Goal: Contribute content

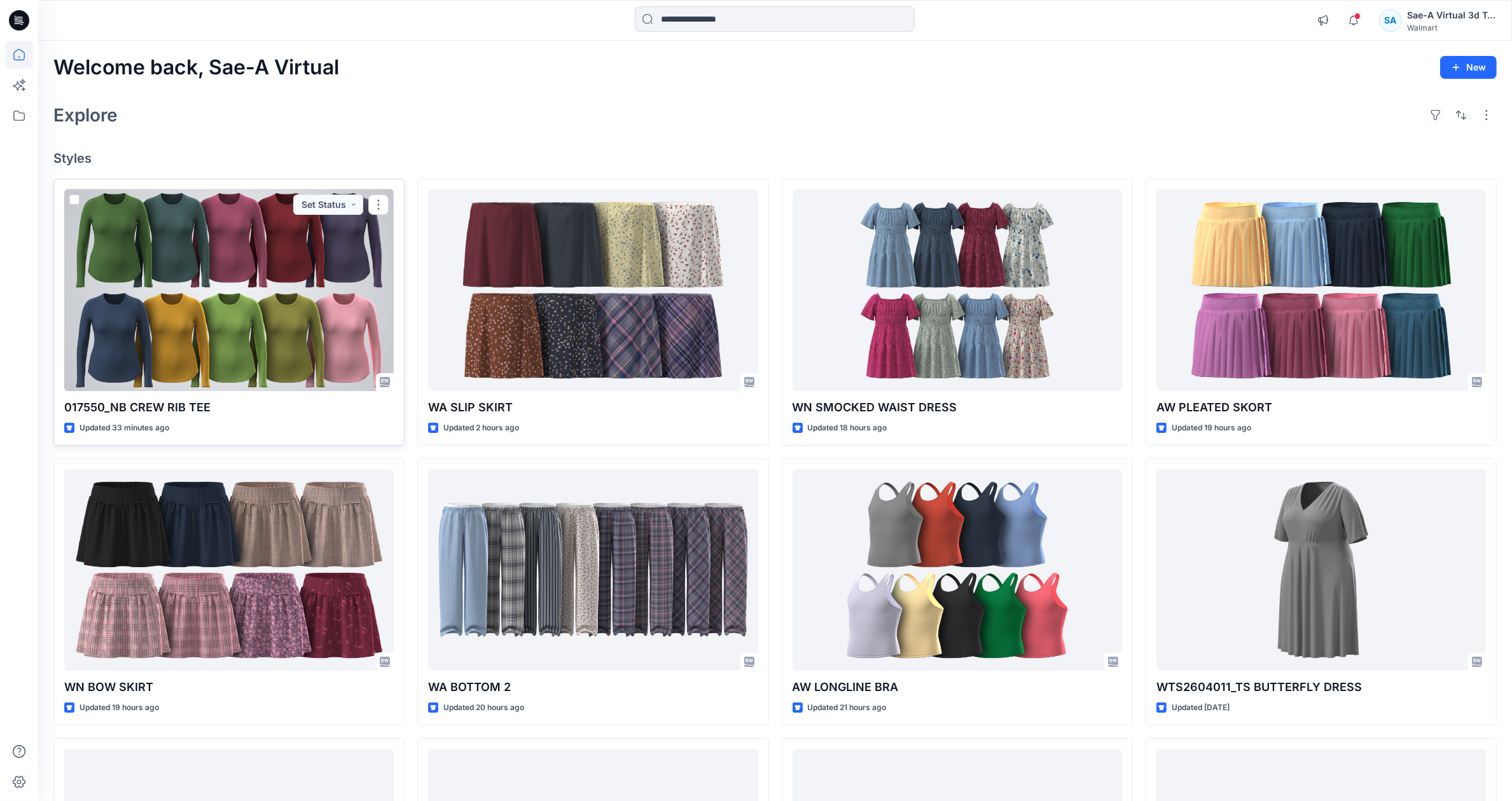
click at [146, 407] on p "017550_NB CREW RIB TEE" at bounding box center [229, 407] width 329 height 18
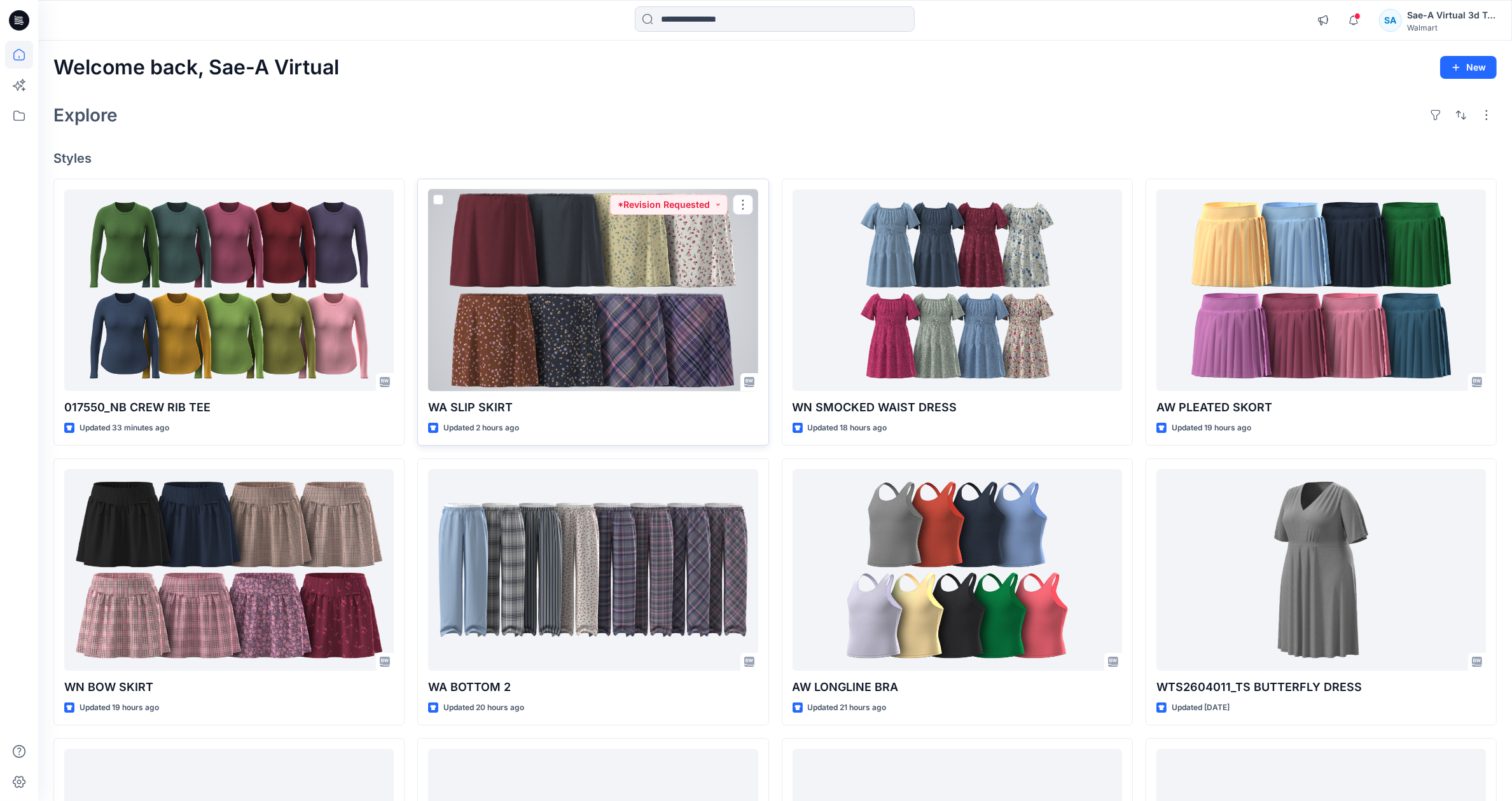
click at [570, 343] on div at bounding box center [592, 290] width 329 height 201
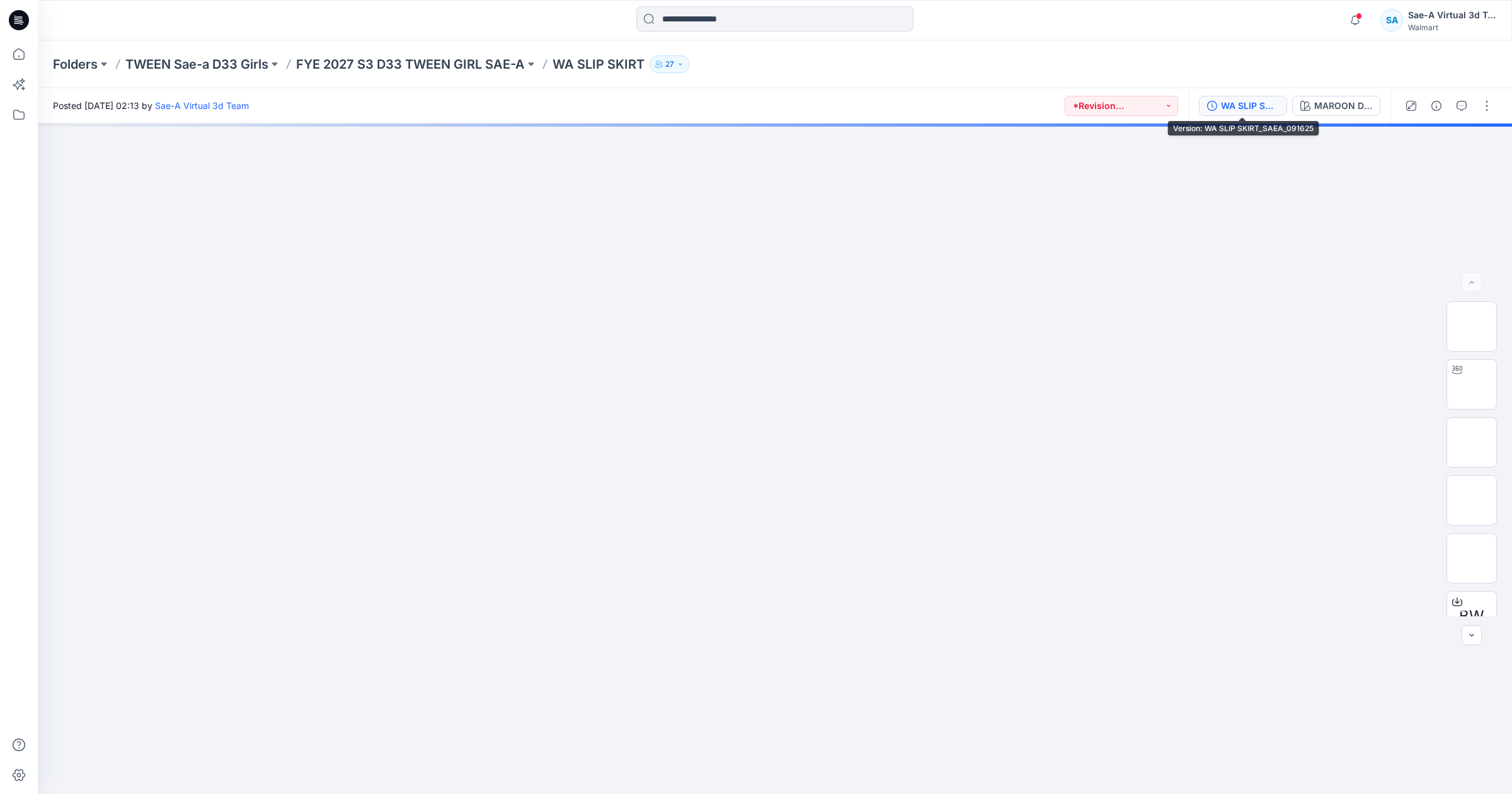
click at [1261, 106] on div "WA SLIP SKIRT_SAEA_091625" at bounding box center [1251, 106] width 58 height 14
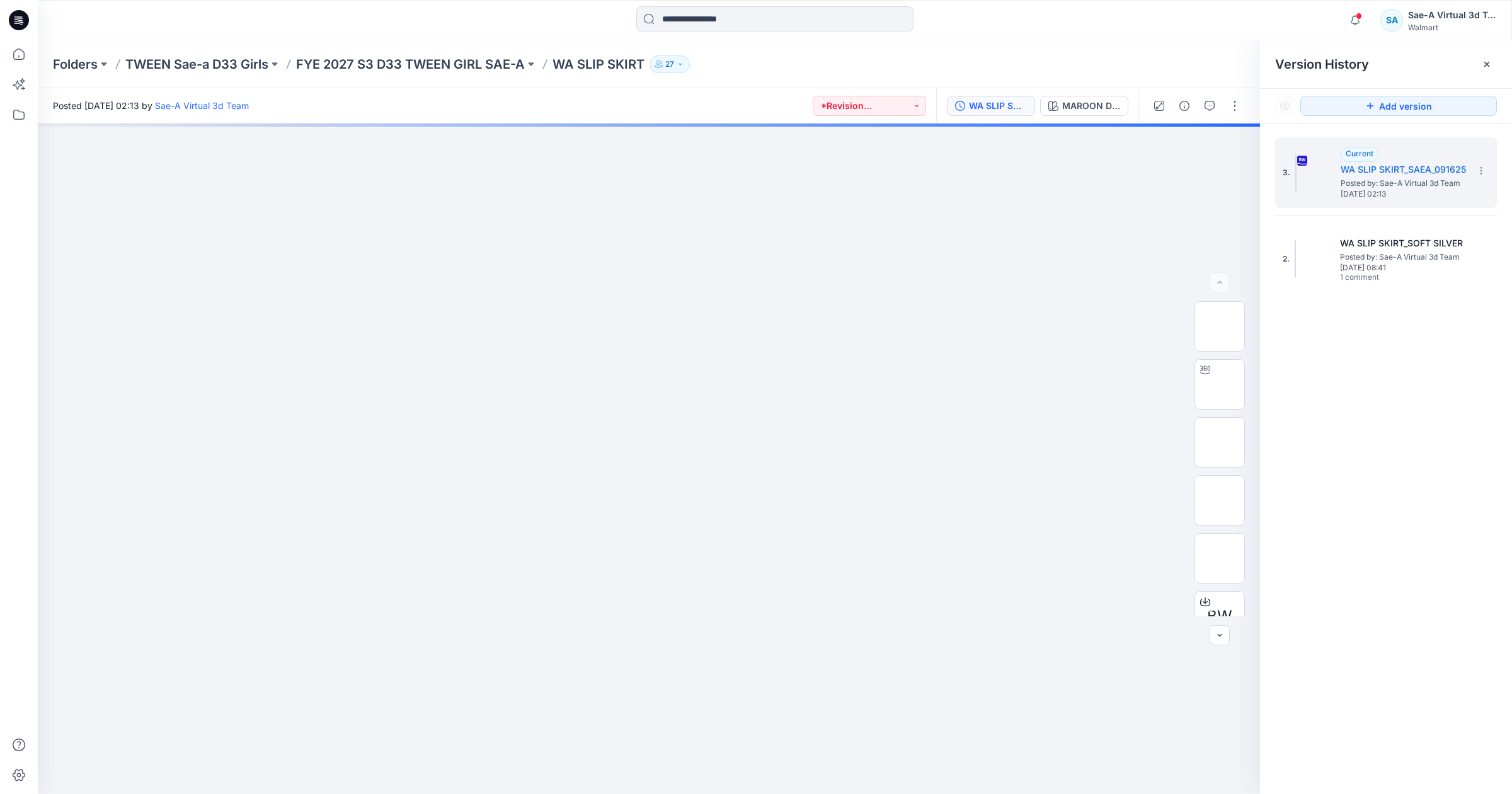
click at [1338, 62] on icon at bounding box center [1487, 64] width 5 height 5
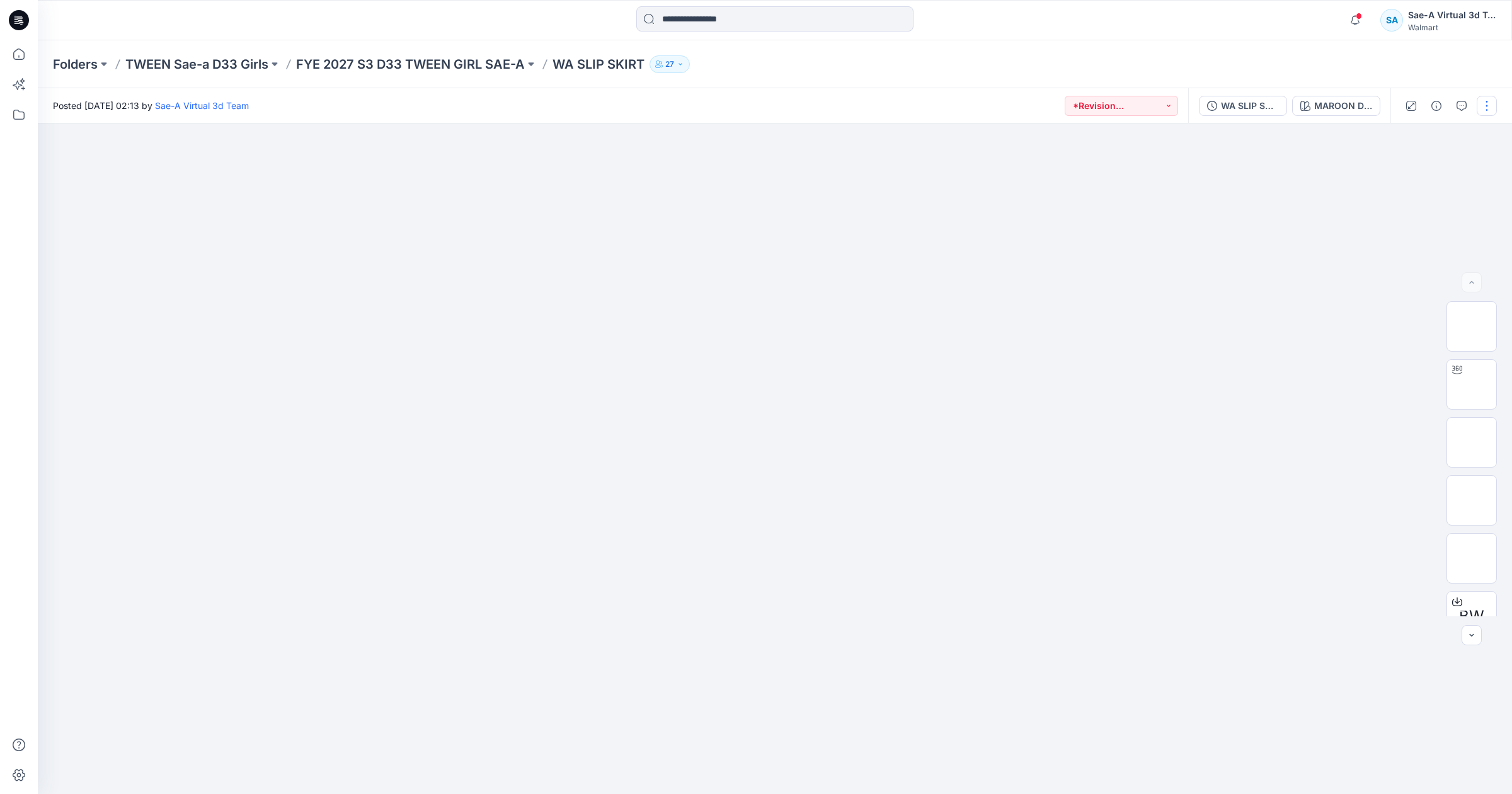
click at [1338, 105] on button "button" at bounding box center [1487, 106] width 20 height 20
click at [1338, 164] on button "Edit" at bounding box center [1435, 169] width 116 height 23
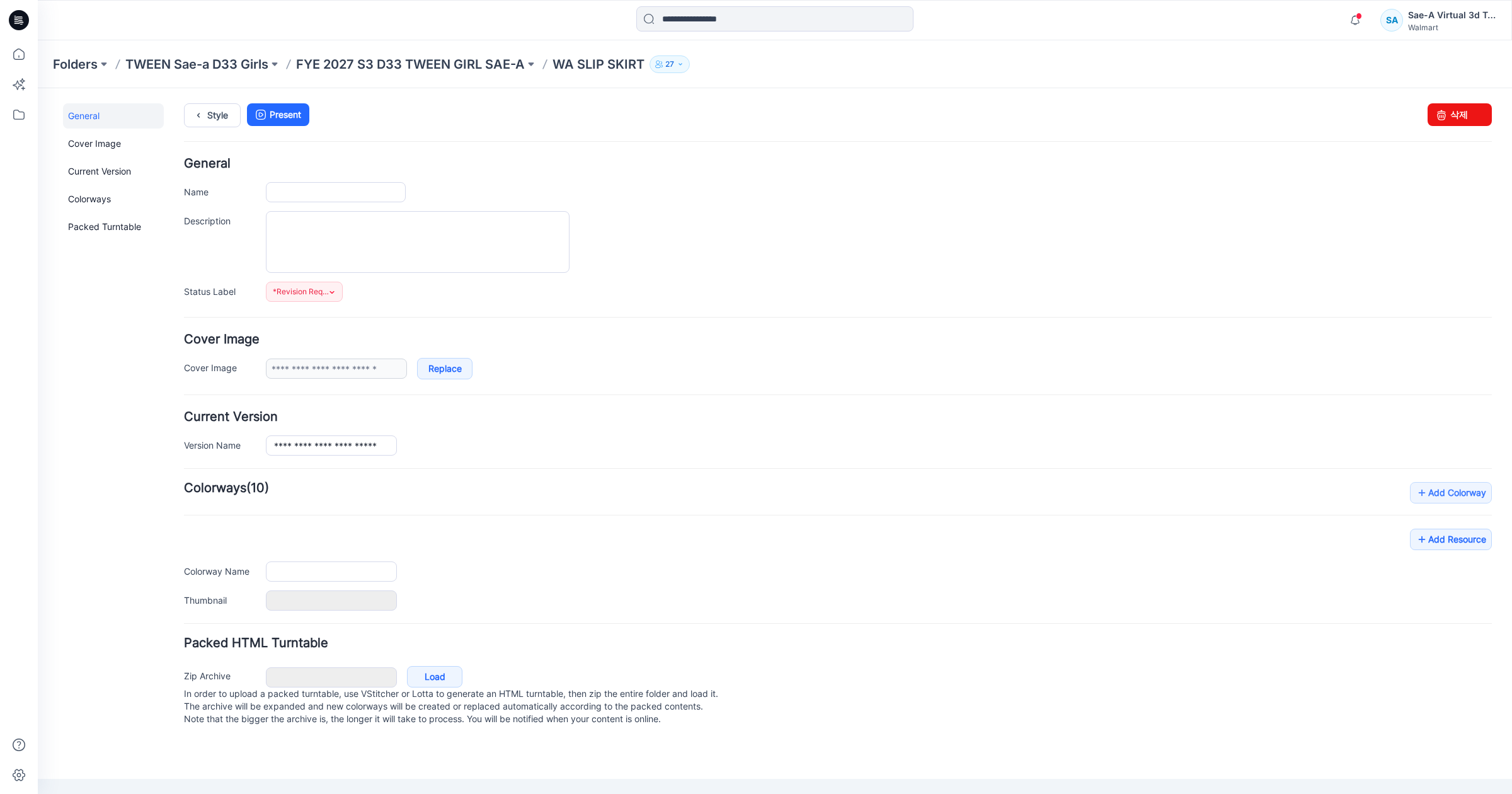
type input "**********"
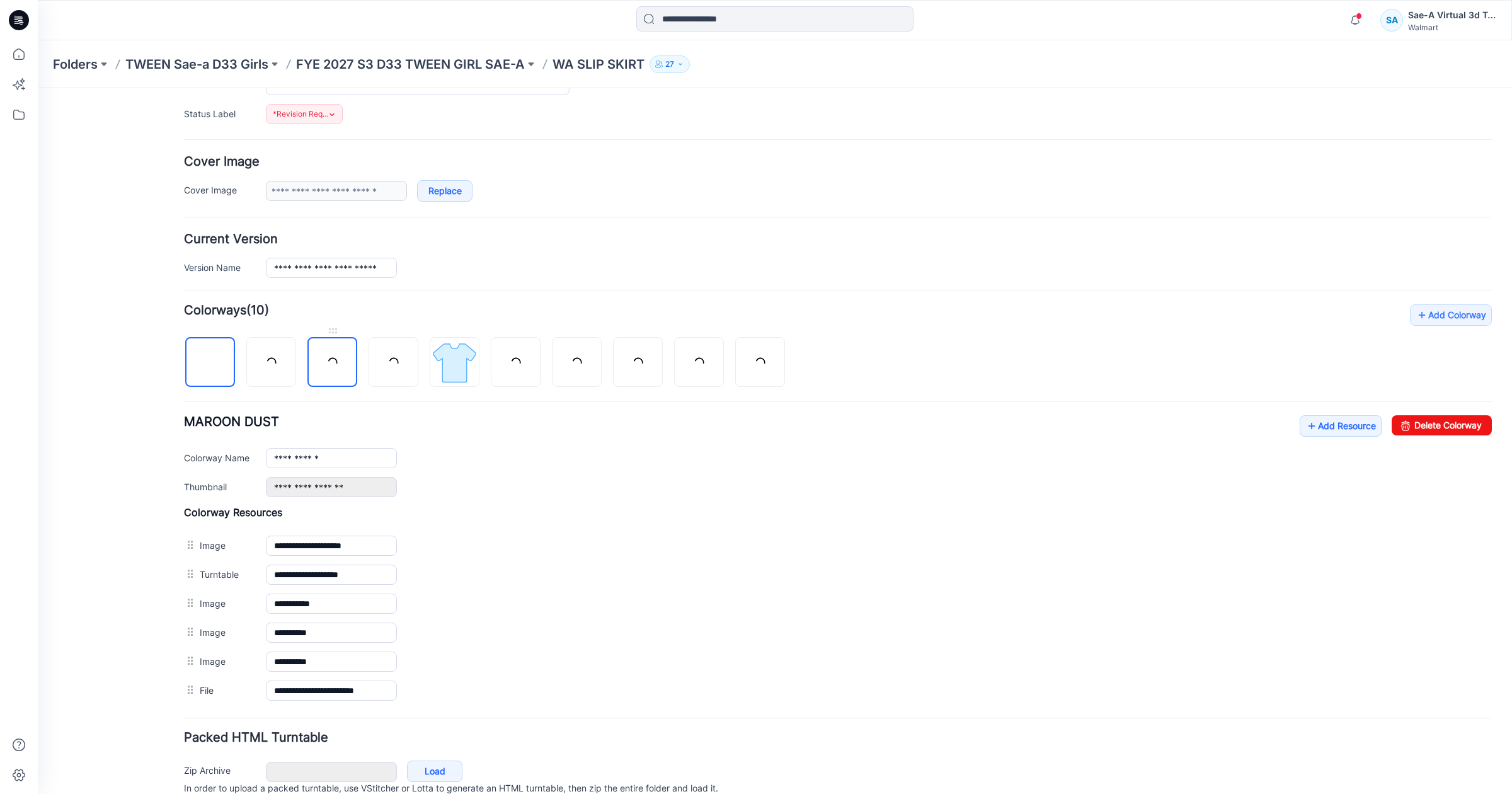
scroll to position [237, 0]
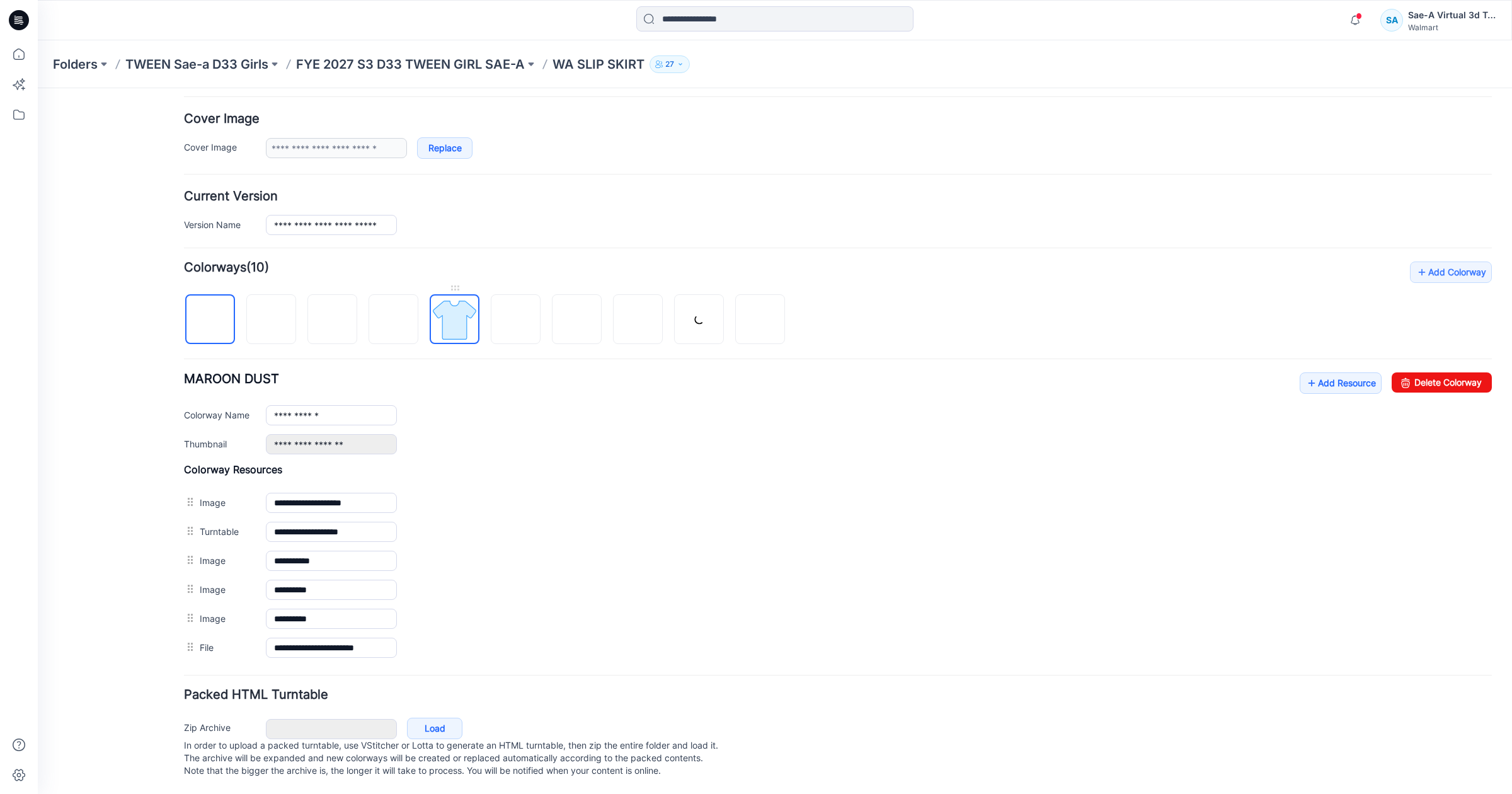
click at [456, 308] on img at bounding box center [454, 320] width 47 height 47
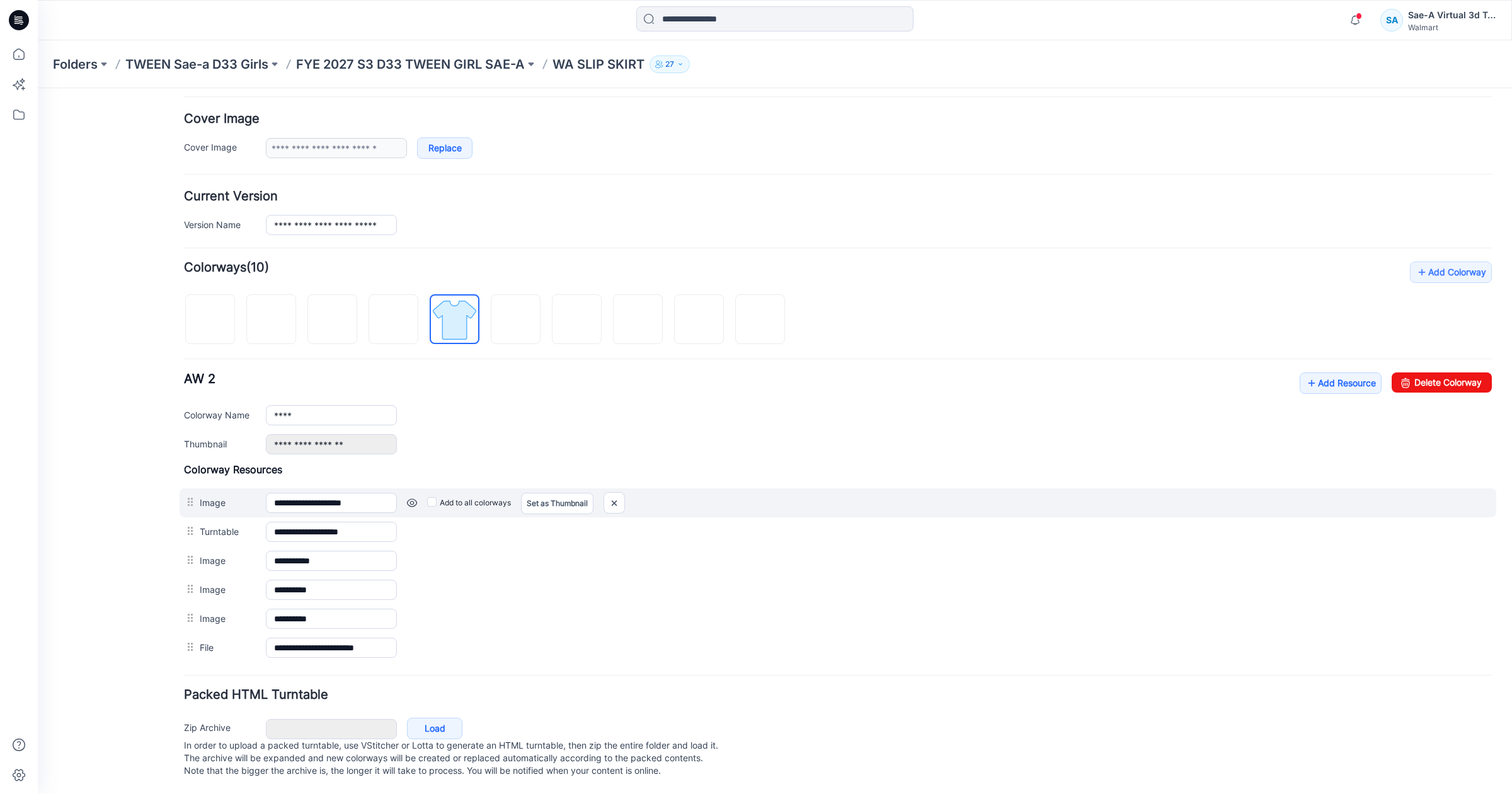
click at [408, 498] on link at bounding box center [412, 503] width 10 height 10
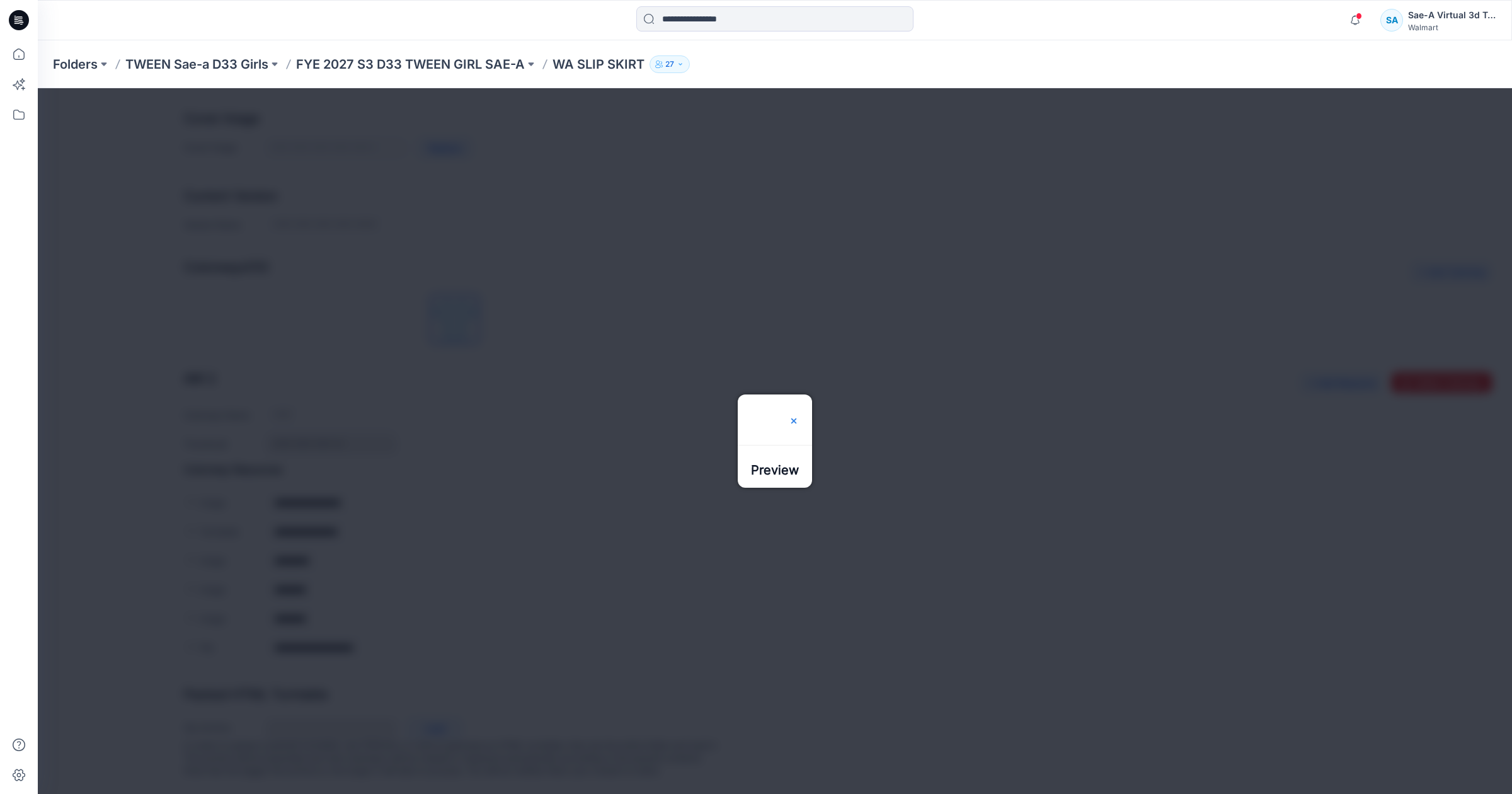
click at [799, 416] on img at bounding box center [794, 421] width 10 height 10
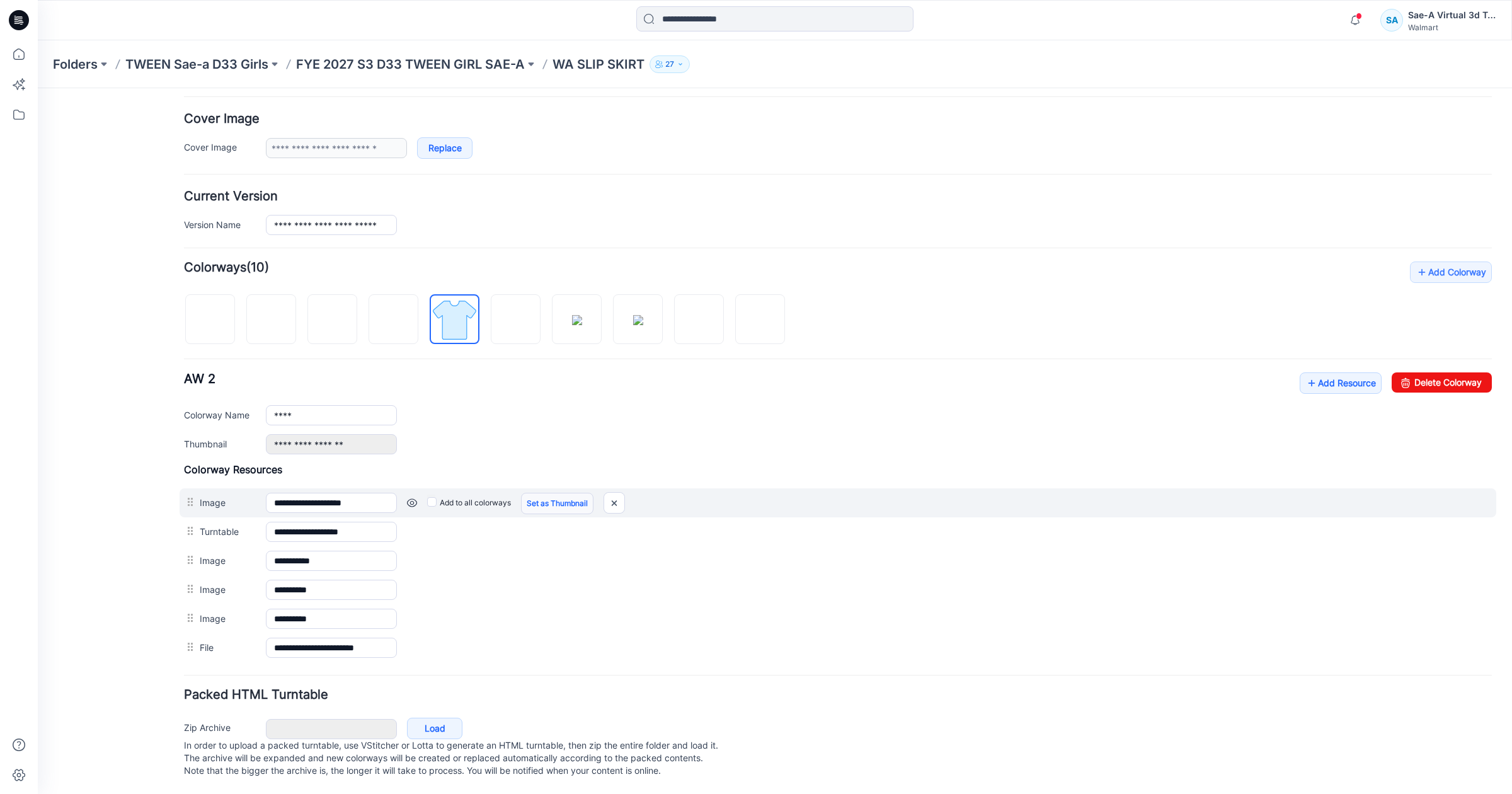
click at [566, 493] on link "Set as Thumbnail" at bounding box center [557, 504] width 73 height 21
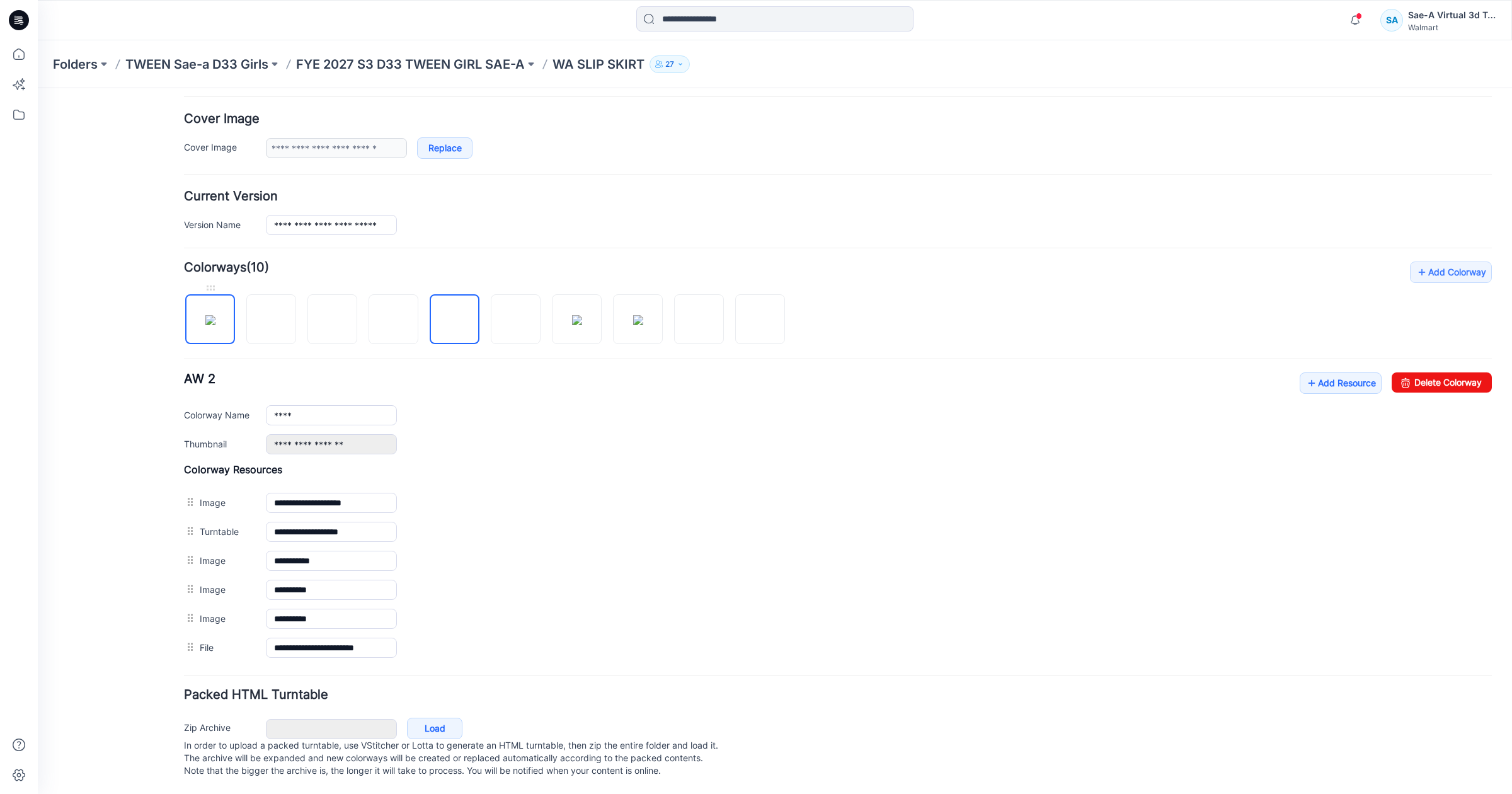
click at [207, 315] on img at bounding box center [210, 320] width 10 height 10
type input "**********"
click at [1293, 381] on div "**********" at bounding box center [837, 413] width 1308 height 82
click at [1300, 373] on link "Add Resource" at bounding box center [1341, 383] width 82 height 21
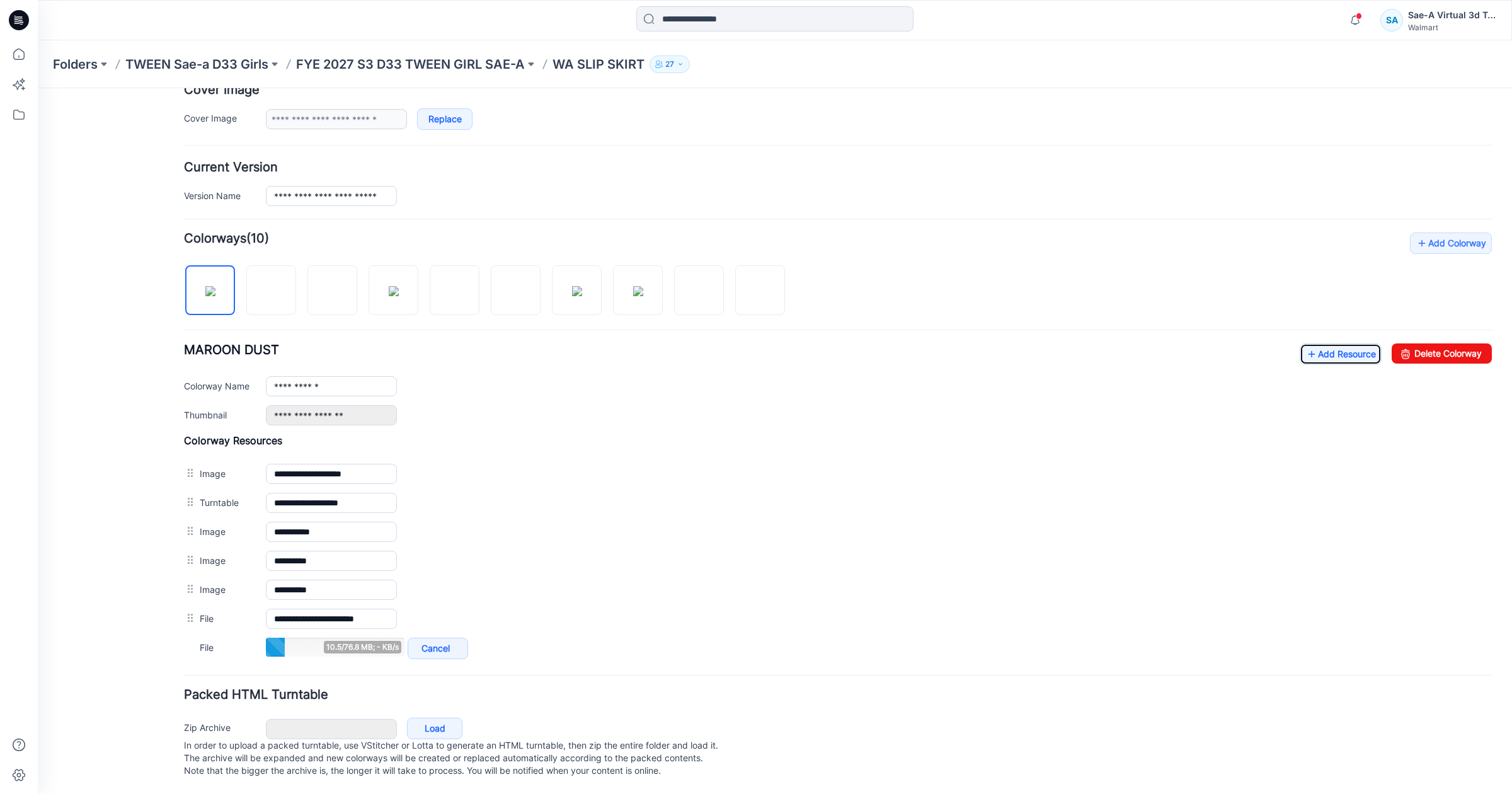
scroll to position [266, 0]
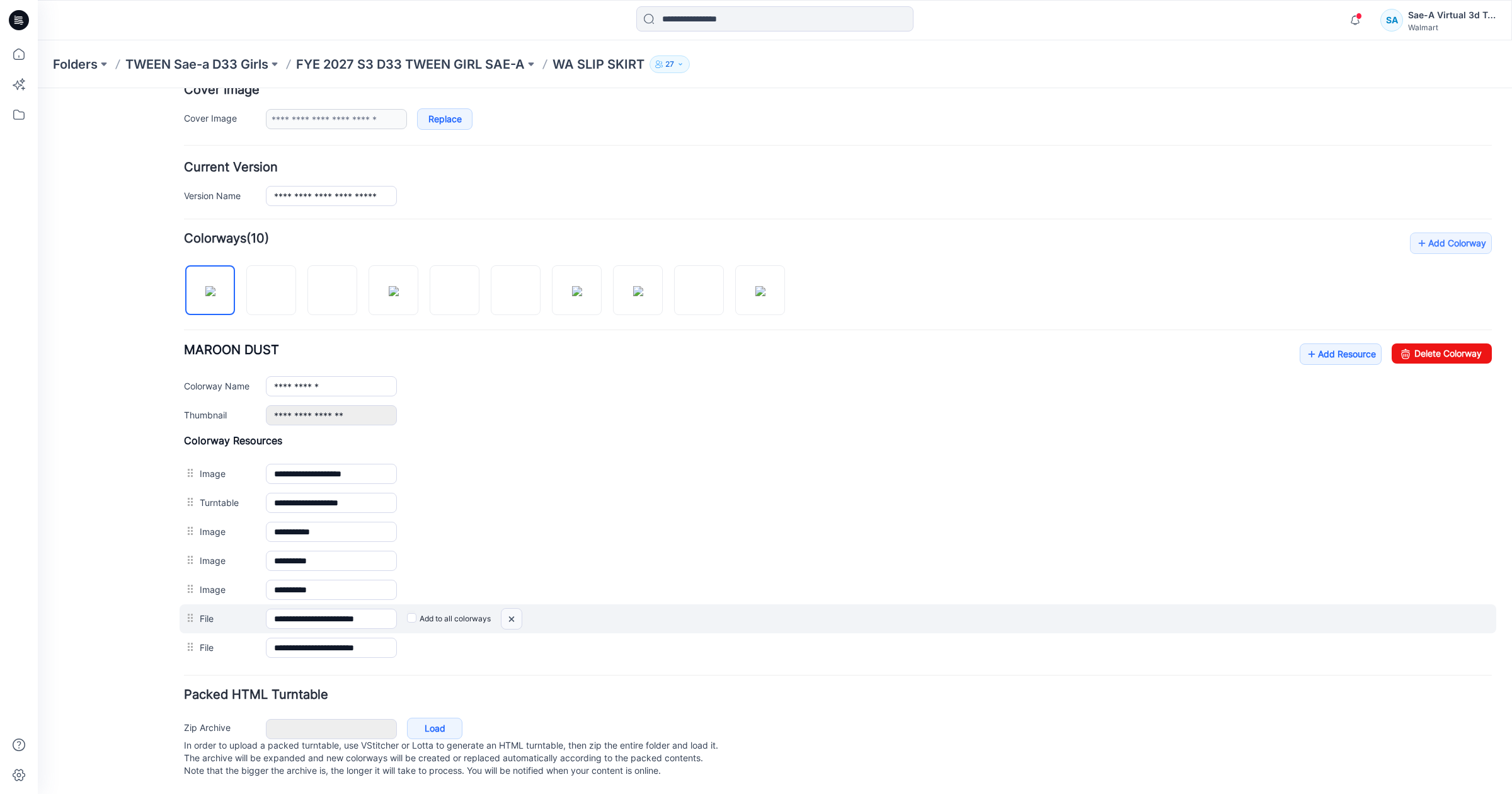
click at [517, 609] on img at bounding box center [511, 619] width 20 height 20
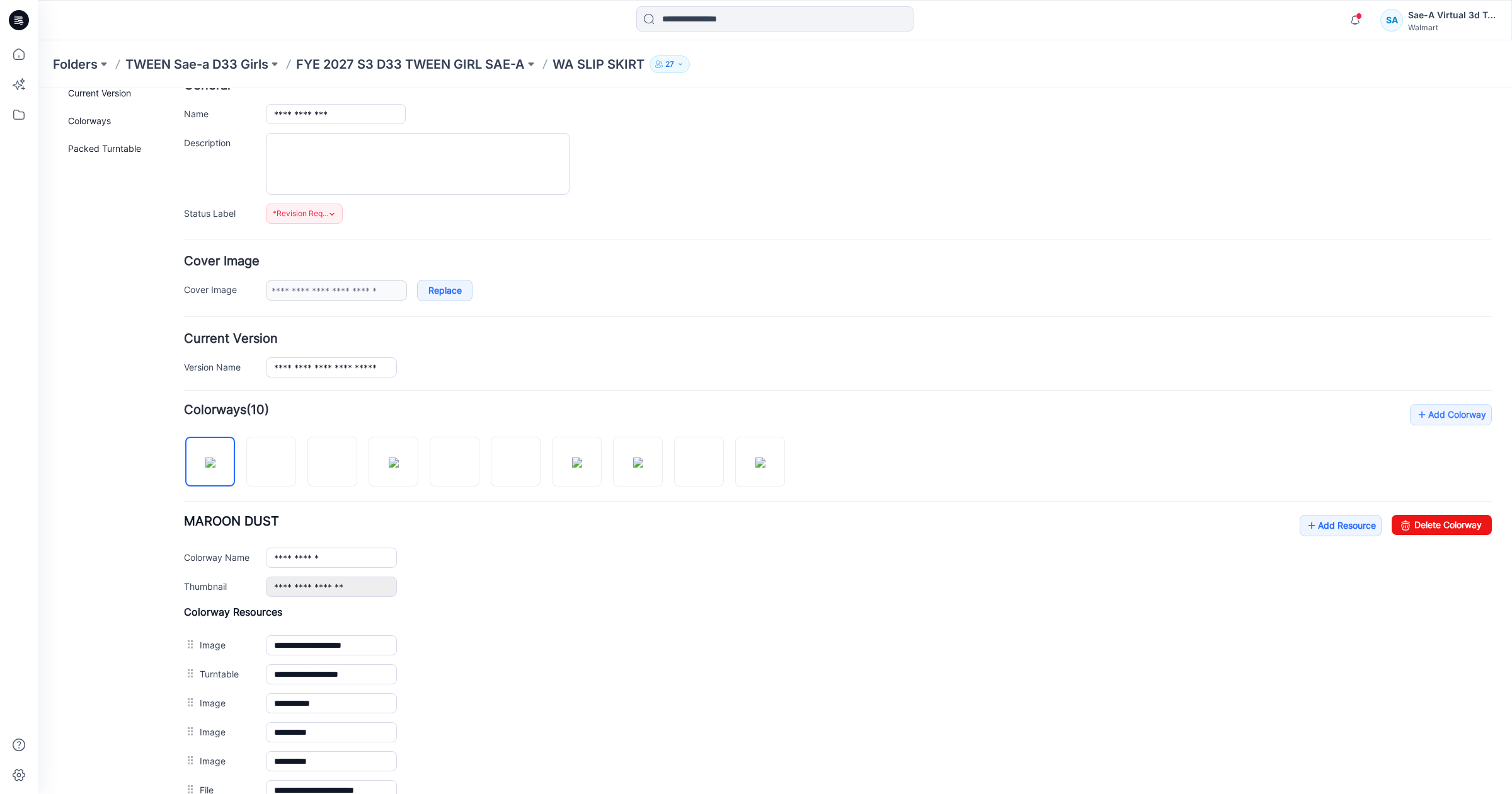
scroll to position [0, 0]
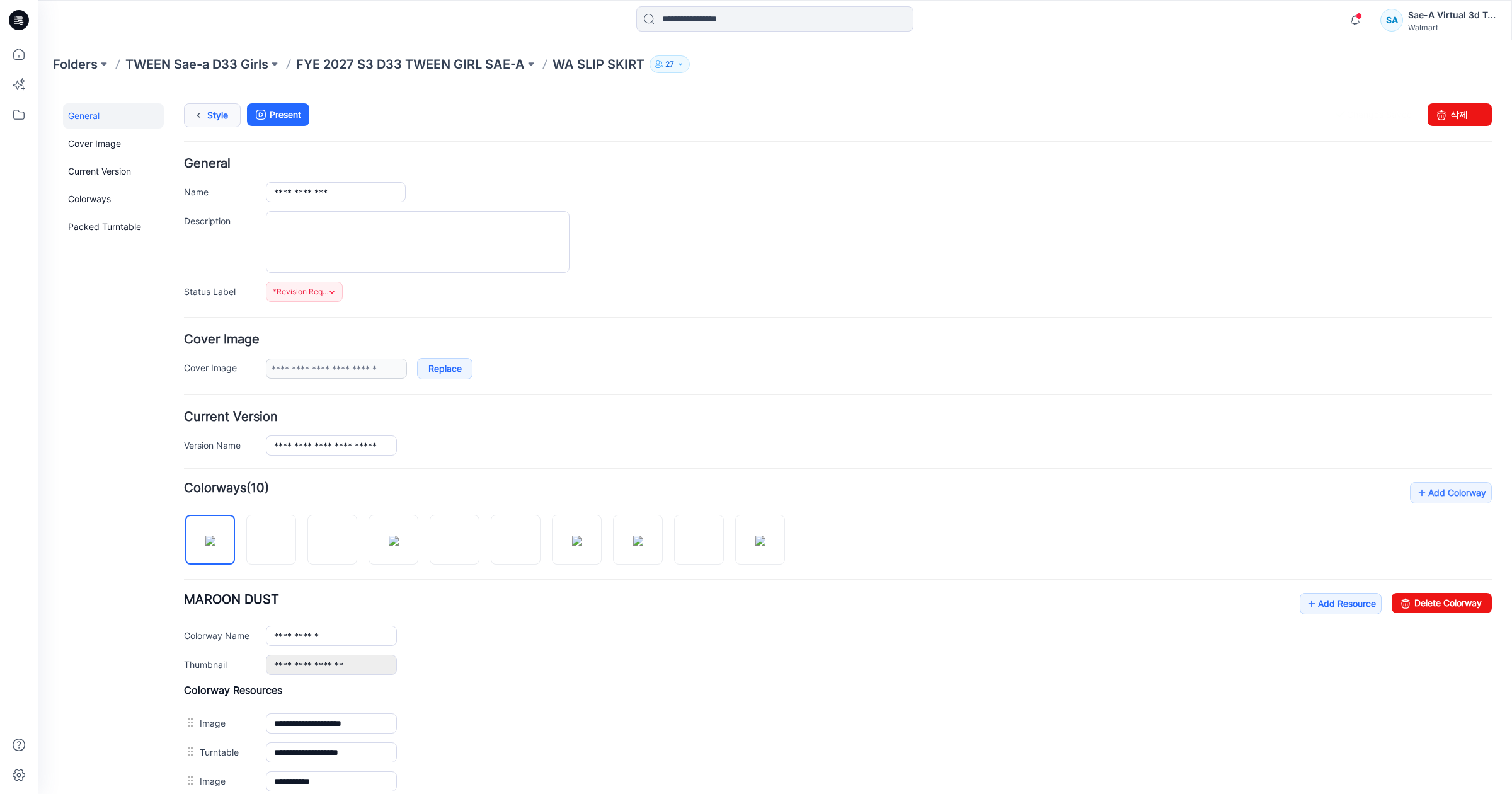
click at [192, 120] on icon at bounding box center [198, 114] width 17 height 22
